Goal: Book appointment/travel/reservation

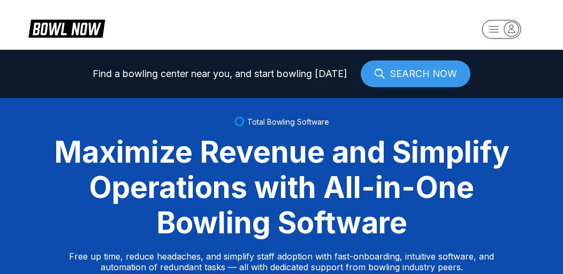
click at [509, 34] on icon "button" at bounding box center [511, 28] width 14 height 14
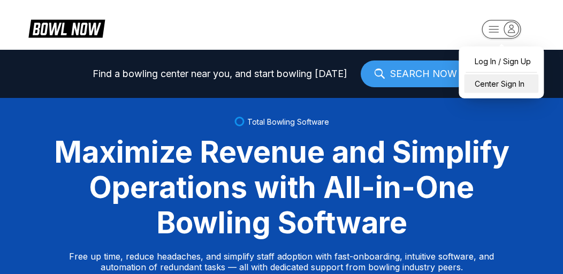
click at [493, 83] on div "Center Sign In" at bounding box center [501, 83] width 74 height 19
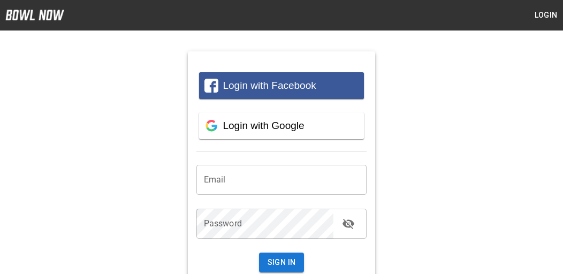
click at [220, 180] on input "email" at bounding box center [281, 180] width 171 height 30
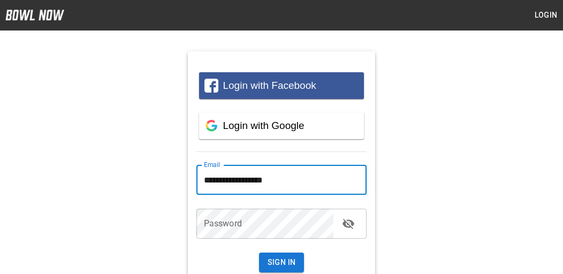
type input "**********"
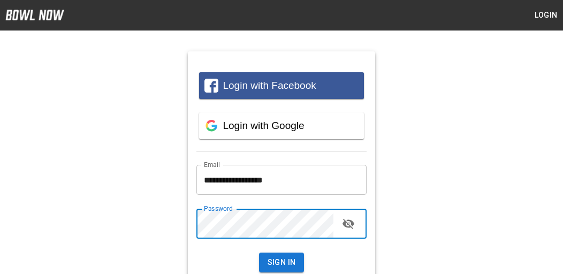
click at [259, 253] on button "Sign In" at bounding box center [282, 263] width 46 height 20
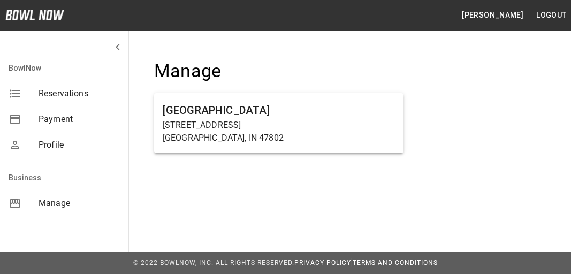
click at [68, 97] on span "Reservations" at bounding box center [79, 93] width 81 height 13
click at [183, 111] on h6 "Terre Haute Bowling Center" at bounding box center [279, 110] width 232 height 17
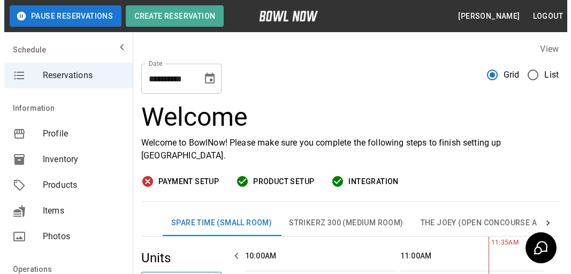
scroll to position [0, 155]
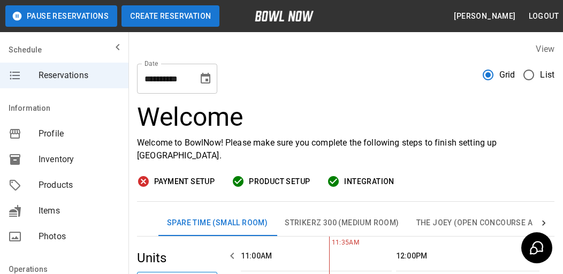
click at [165, 17] on button "Create Reservation" at bounding box center [171, 15] width 98 height 21
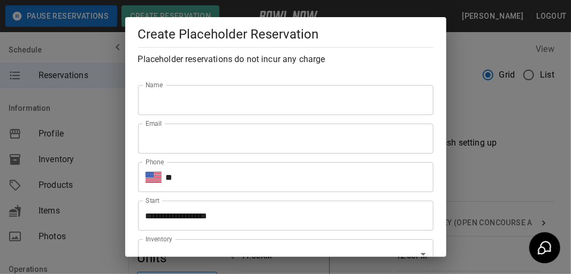
type input "**********"
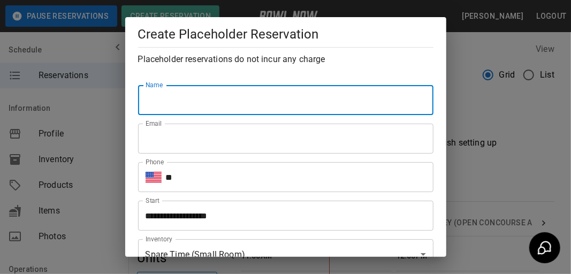
click at [167, 103] on input "Name" at bounding box center [286, 100] width 296 height 30
